Goal: Find specific page/section: Find specific page/section

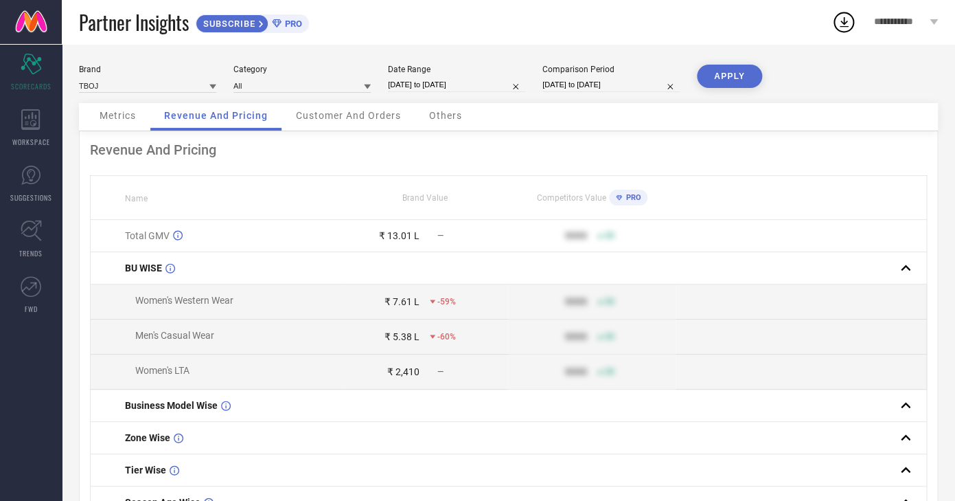
click at [415, 88] on input "[DATE] to [DATE]" at bounding box center [456, 85] width 137 height 14
select select "9"
select select "2025"
select select "10"
select select "2025"
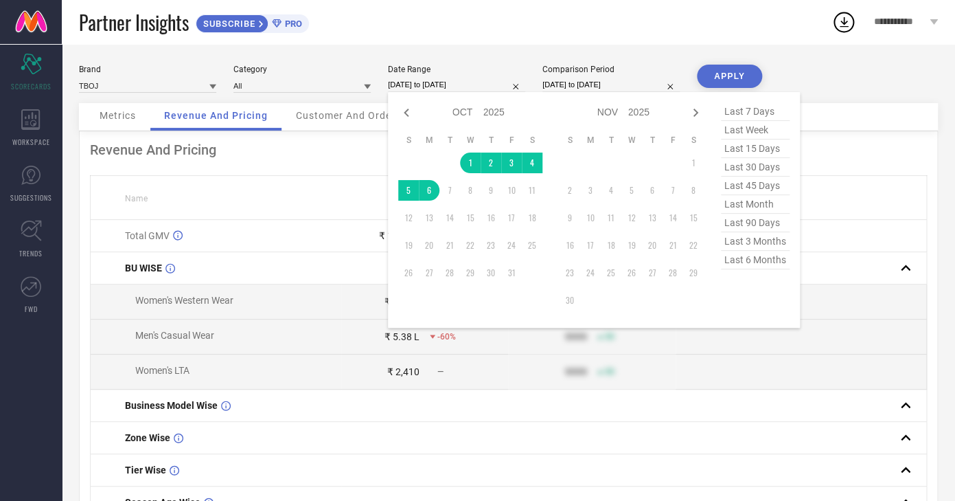
click at [267, 196] on th "Name" at bounding box center [216, 198] width 251 height 44
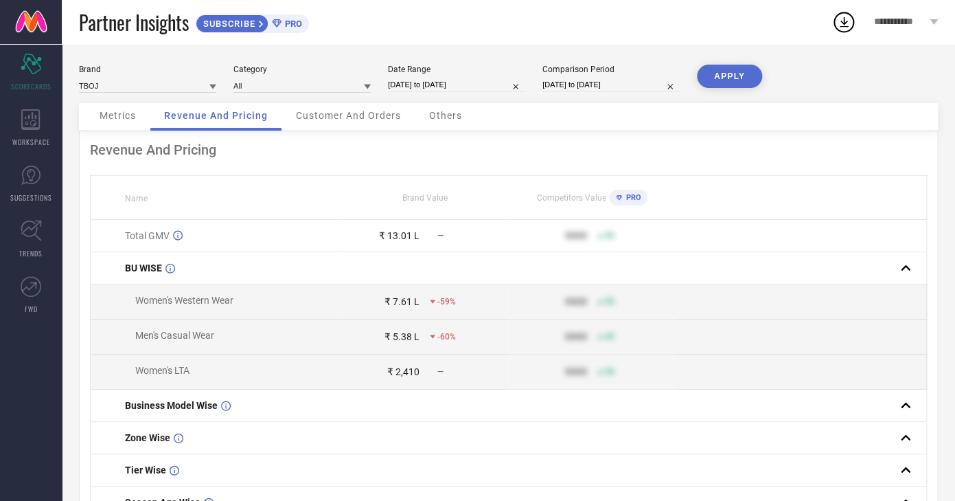
click at [137, 116] on div "Metrics" at bounding box center [118, 116] width 64 height 27
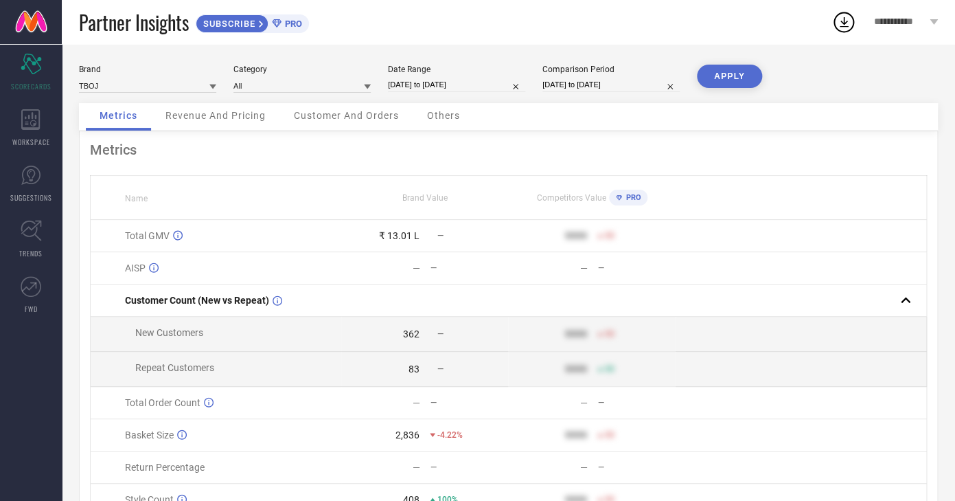
click at [192, 118] on span "Revenue And Pricing" at bounding box center [216, 115] width 100 height 11
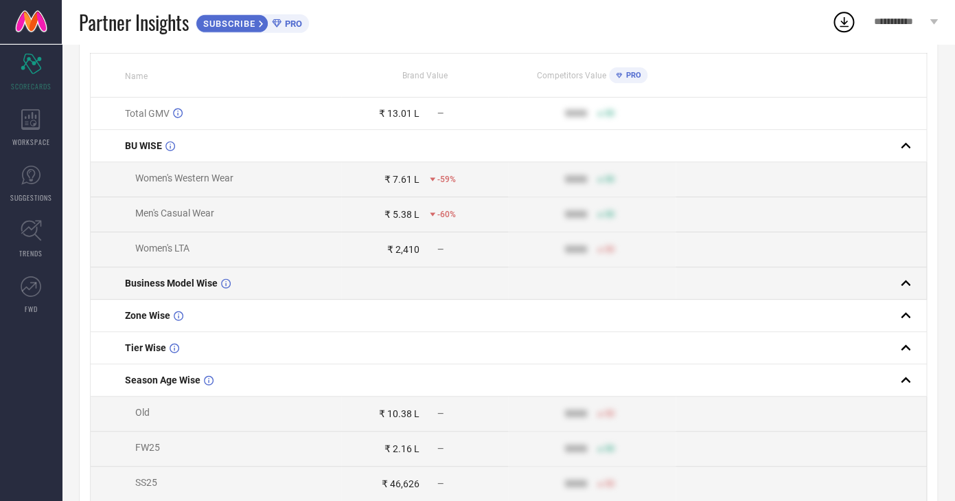
click at [193, 288] on span "Business Model Wise" at bounding box center [171, 283] width 93 height 11
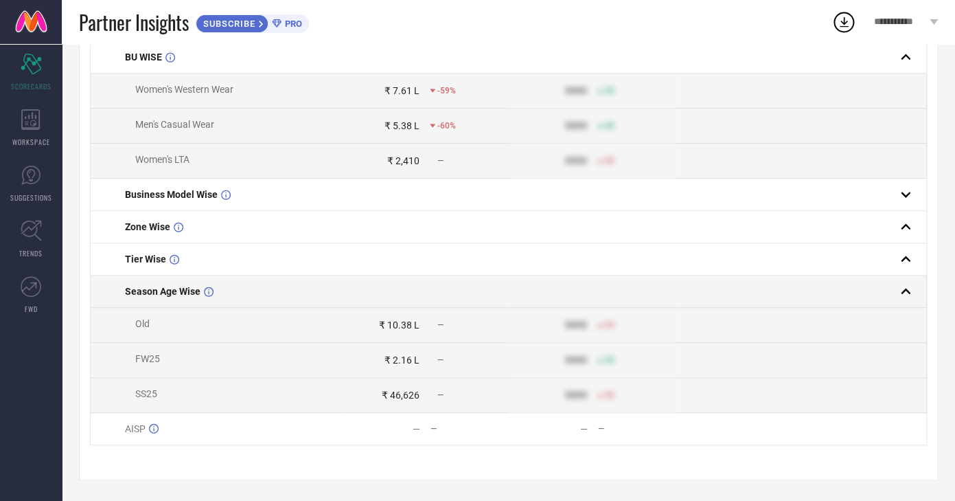
click at [189, 286] on span "Season Age Wise" at bounding box center [163, 291] width 76 height 11
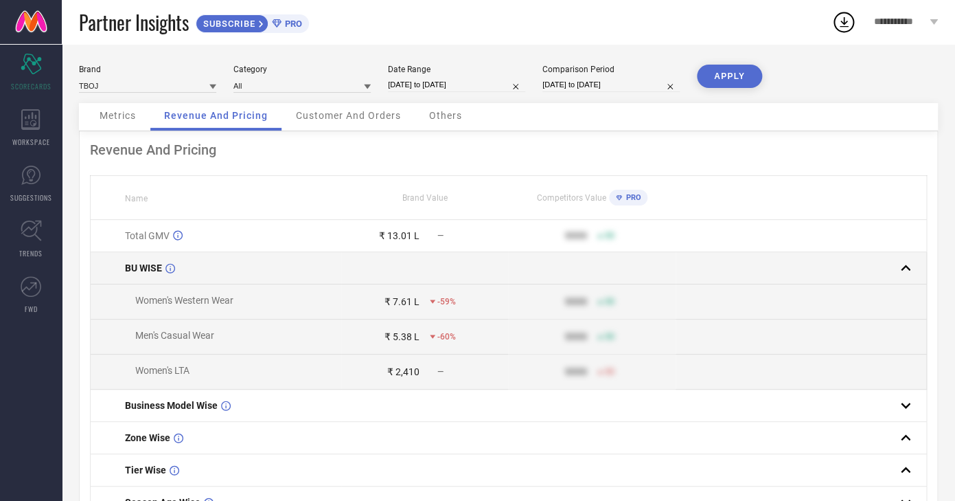
click at [155, 272] on span "BU WISE" at bounding box center [143, 267] width 37 height 11
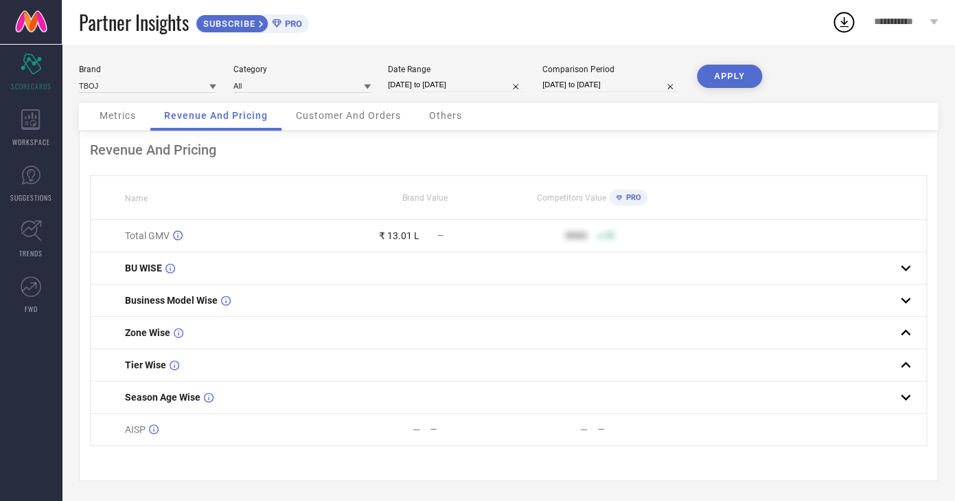
click at [117, 113] on span "Metrics" at bounding box center [118, 115] width 36 height 11
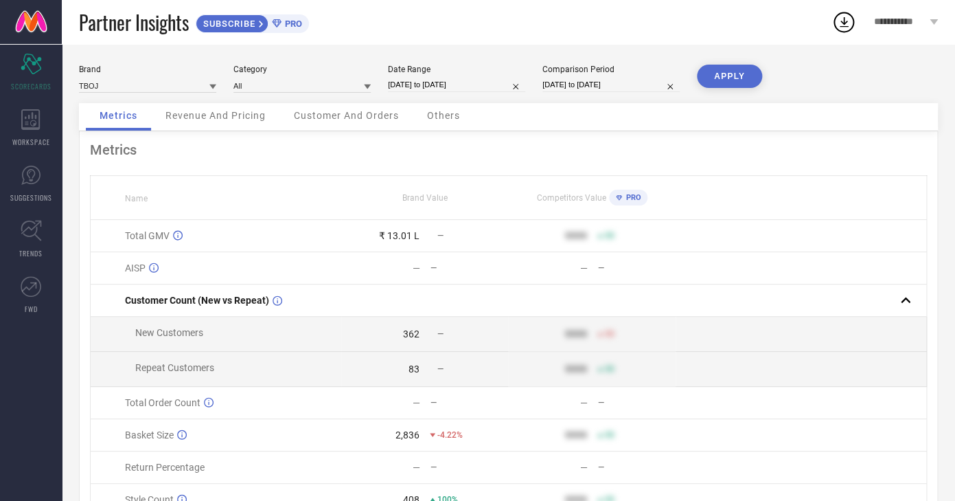
click at [185, 120] on span "Revenue And Pricing" at bounding box center [216, 115] width 100 height 11
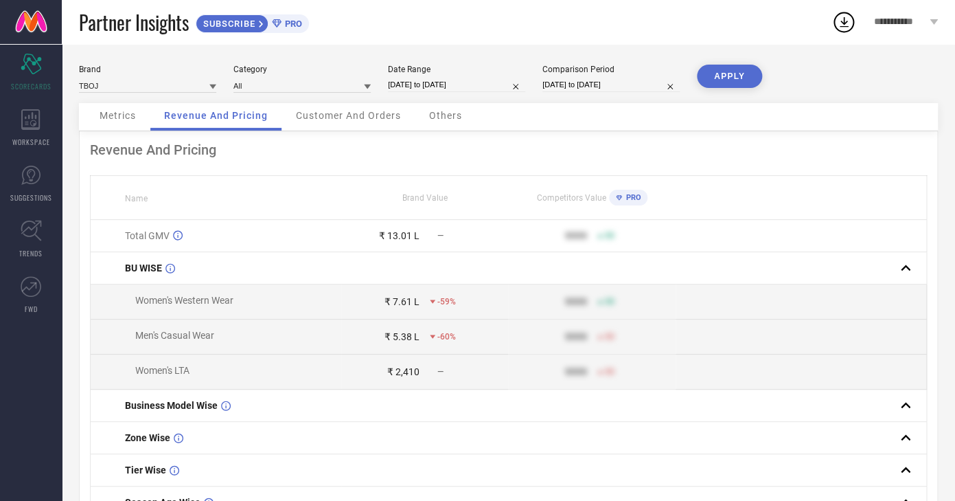
click at [117, 104] on div "Metrics" at bounding box center [118, 116] width 64 height 27
